Goal: Transaction & Acquisition: Purchase product/service

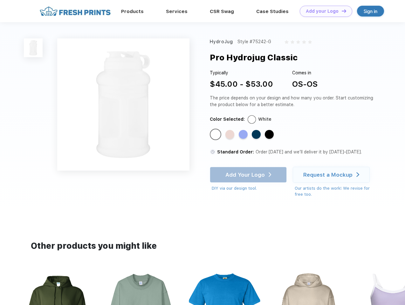
click at [324, 11] on link "Add your Logo Design Tool" at bounding box center [326, 11] width 52 height 11
click at [0, 0] on div "Design Tool" at bounding box center [0, 0] width 0 height 0
click at [341, 11] on link "Add your Logo Design Tool" at bounding box center [326, 11] width 52 height 11
click at [33, 48] on img at bounding box center [33, 47] width 19 height 19
click at [216, 135] on div "Standard Color" at bounding box center [215, 134] width 9 height 9
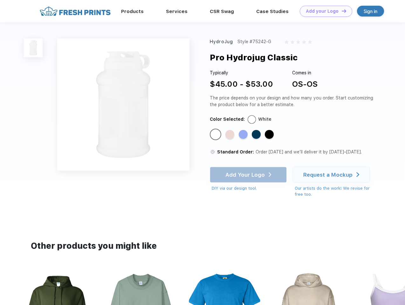
click at [231, 135] on div "Standard Color" at bounding box center [229, 134] width 9 height 9
click at [244, 135] on div "Standard Color" at bounding box center [243, 134] width 9 height 9
click at [257, 135] on div "Standard Color" at bounding box center [256, 134] width 9 height 9
click at [270, 135] on div "Standard Color" at bounding box center [269, 134] width 9 height 9
click at [249, 175] on div "Add Your Logo DIY via our design tool. Ah shoot! This product isn't up in our d…" at bounding box center [248, 179] width 77 height 25
